Goal: Information Seeking & Learning: Learn about a topic

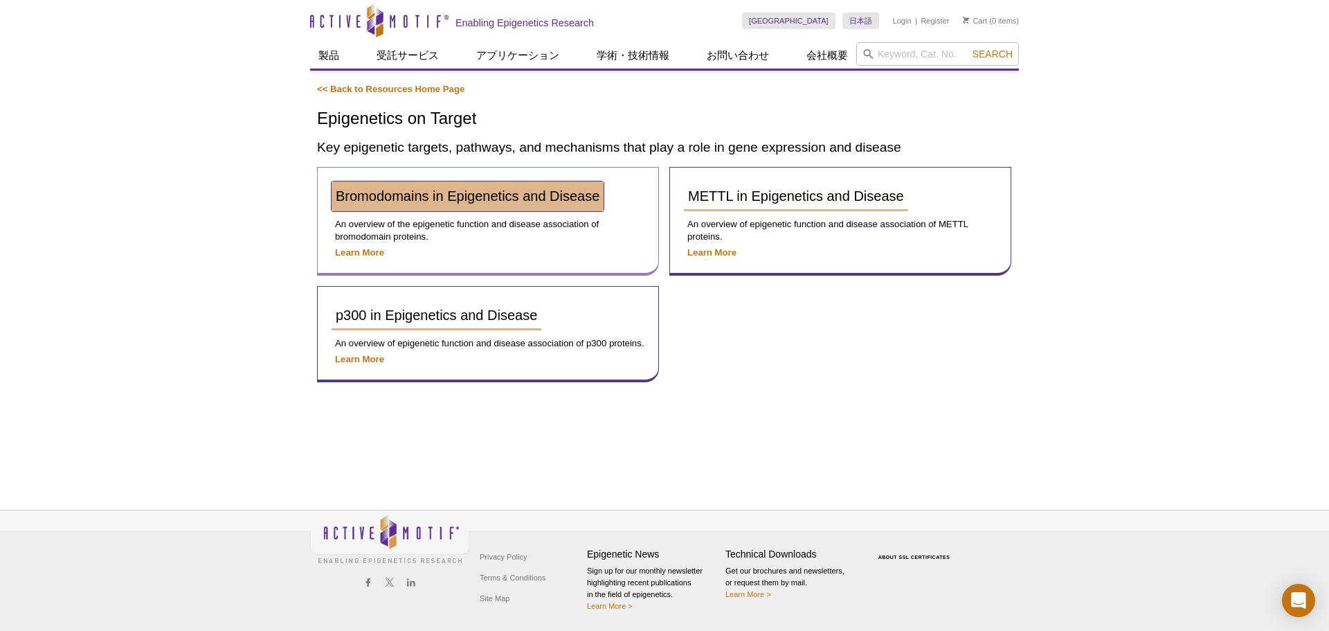
drag, startPoint x: 0, startPoint y: 0, endPoint x: 456, endPoint y: 206, distance: 500.6
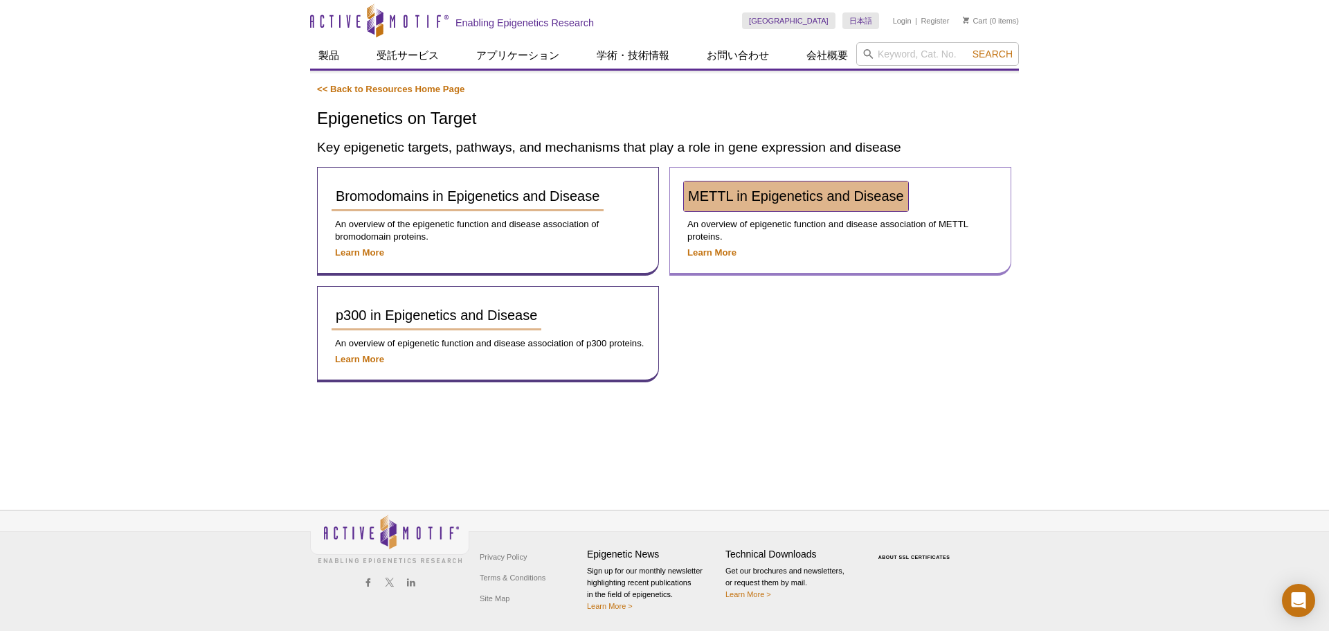
click at [741, 202] on span "METTL in Epigenetics and Disease" at bounding box center [796, 195] width 216 height 15
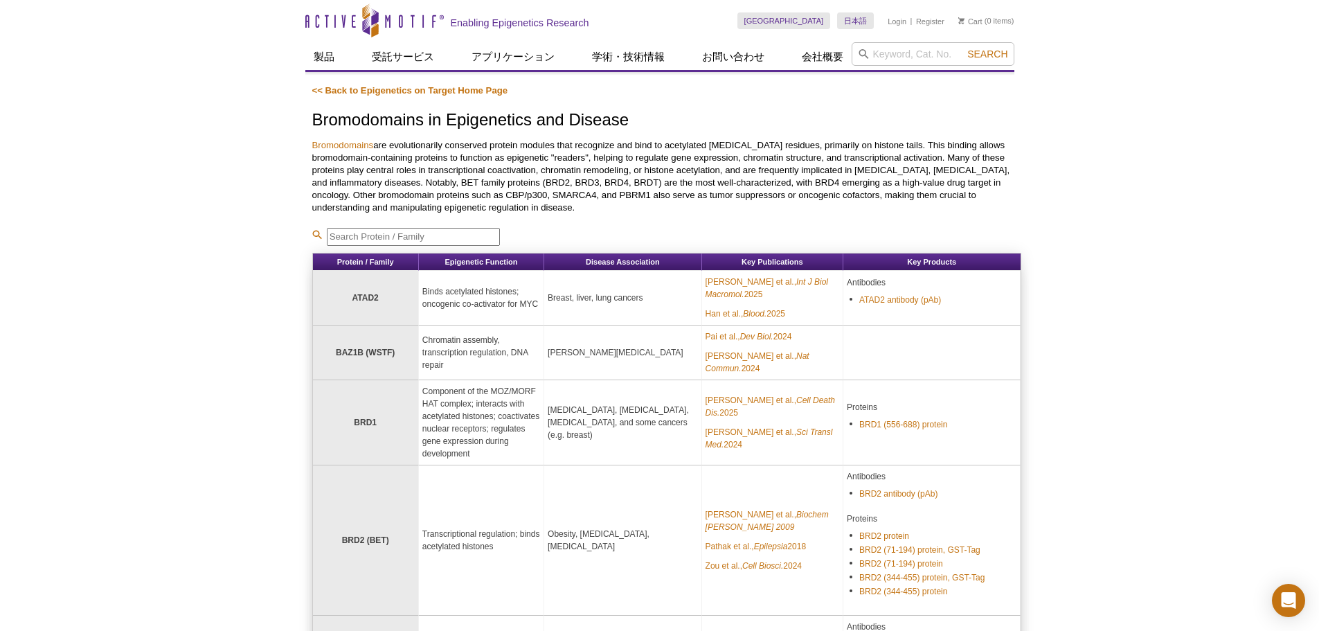
scroll to position [69, 0]
